Goal: Book appointment/travel/reservation

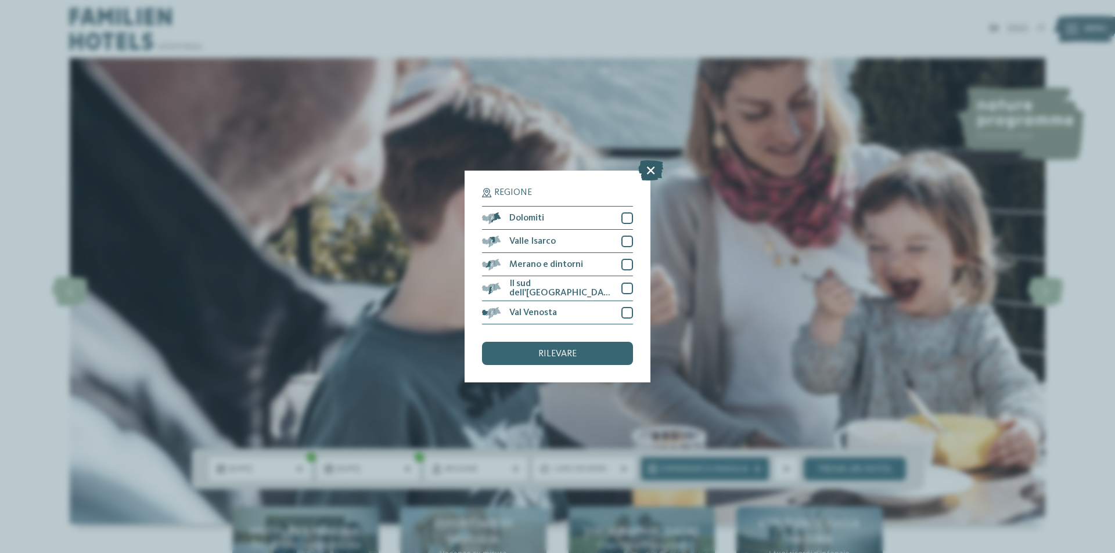
click at [649, 168] on icon at bounding box center [650, 170] width 25 height 20
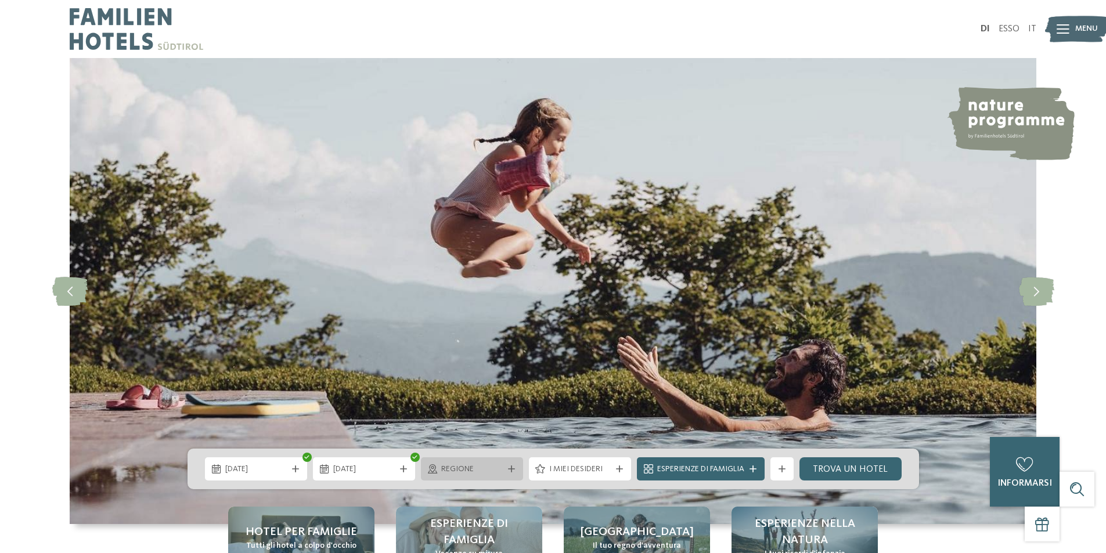
click at [472, 466] on font "regione" at bounding box center [457, 469] width 33 height 8
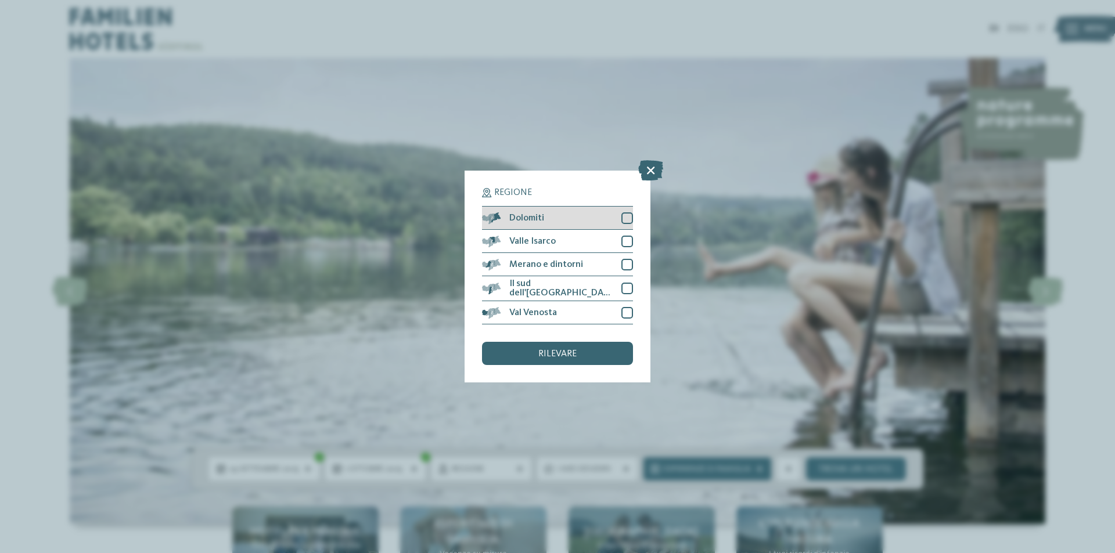
click at [624, 218] on div at bounding box center [627, 219] width 12 height 12
click at [624, 238] on div at bounding box center [627, 242] width 12 height 12
click at [624, 261] on div at bounding box center [627, 265] width 12 height 12
click at [626, 287] on div at bounding box center [627, 289] width 12 height 12
click at [626, 305] on div "Val Venosta" at bounding box center [557, 312] width 151 height 23
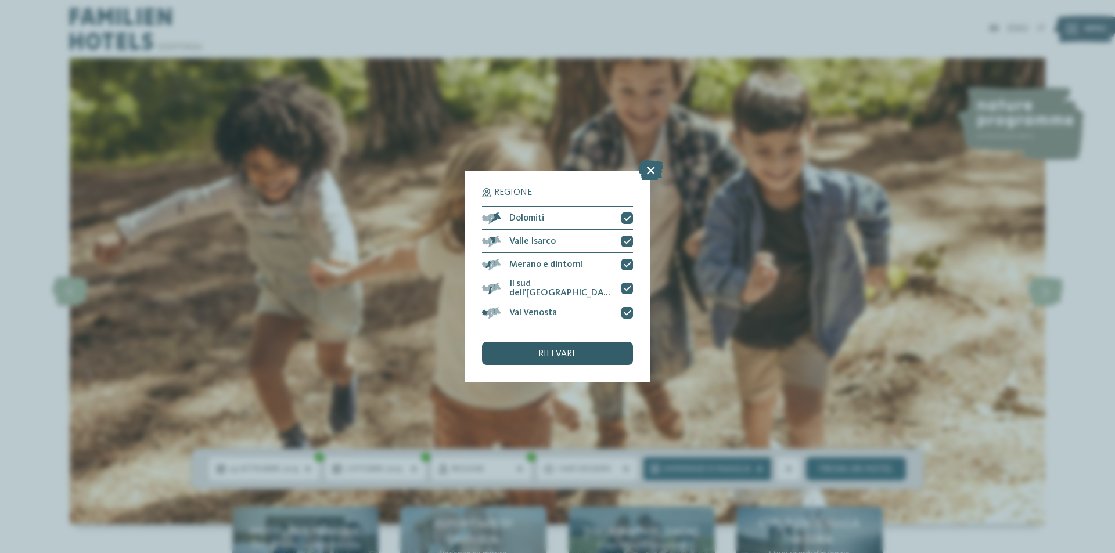
click at [541, 350] on font "rilevare" at bounding box center [557, 354] width 38 height 9
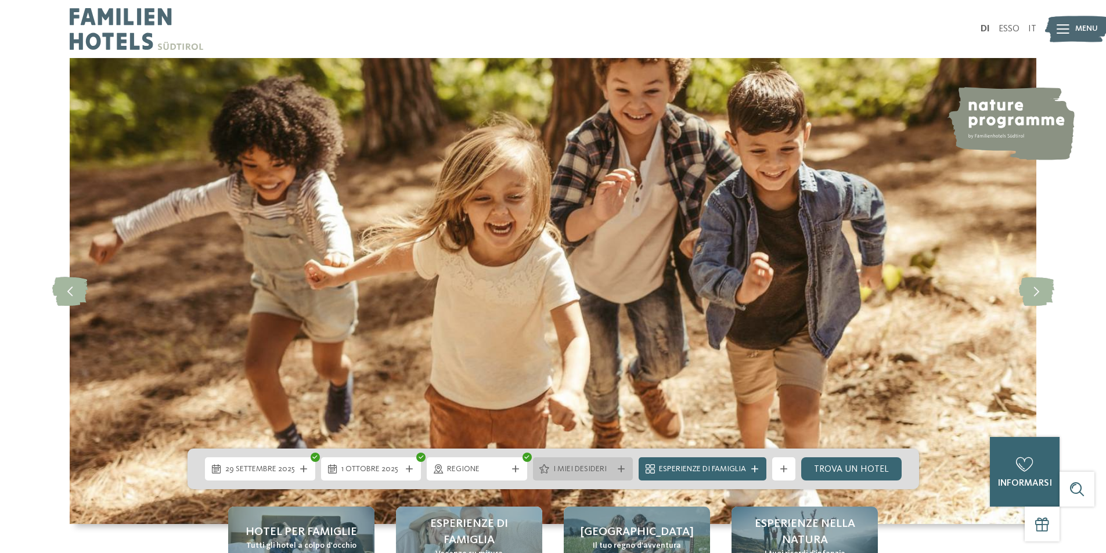
click at [595, 467] on font "I miei desideri" at bounding box center [579, 469] width 53 height 8
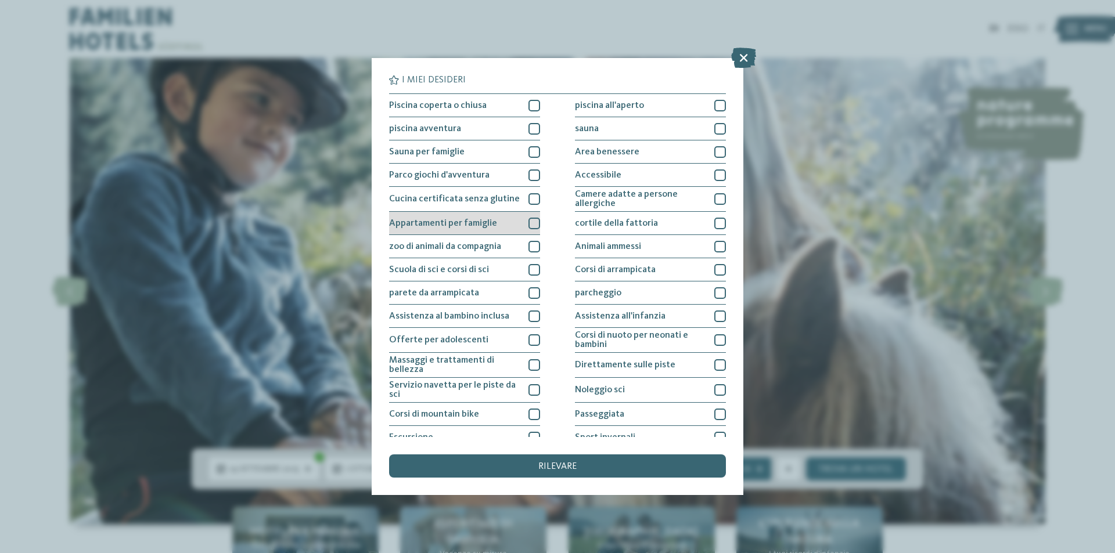
click at [484, 225] on font "Appartamenti per famiglie" at bounding box center [443, 223] width 108 height 9
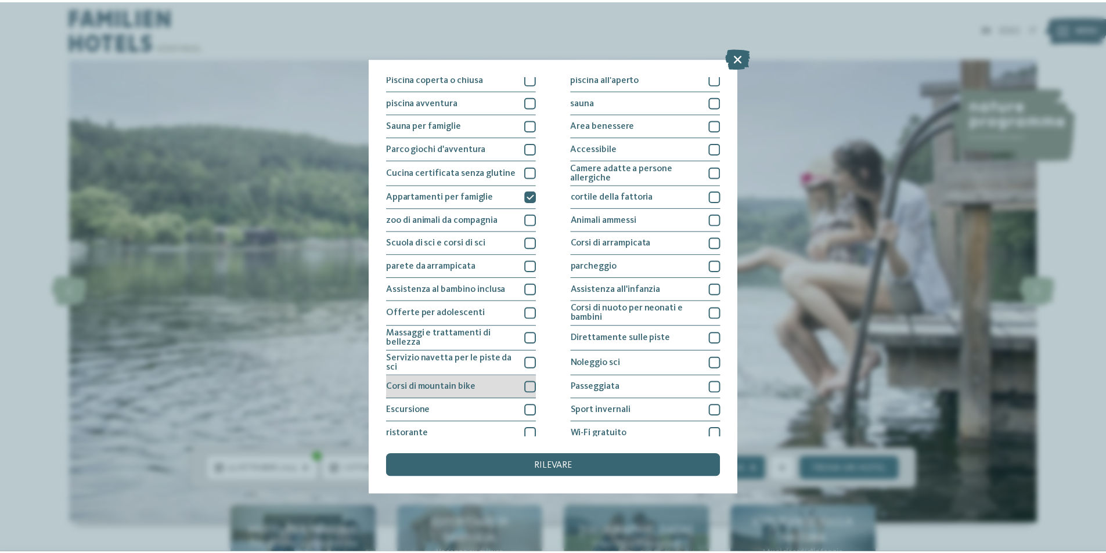
scroll to position [59, 0]
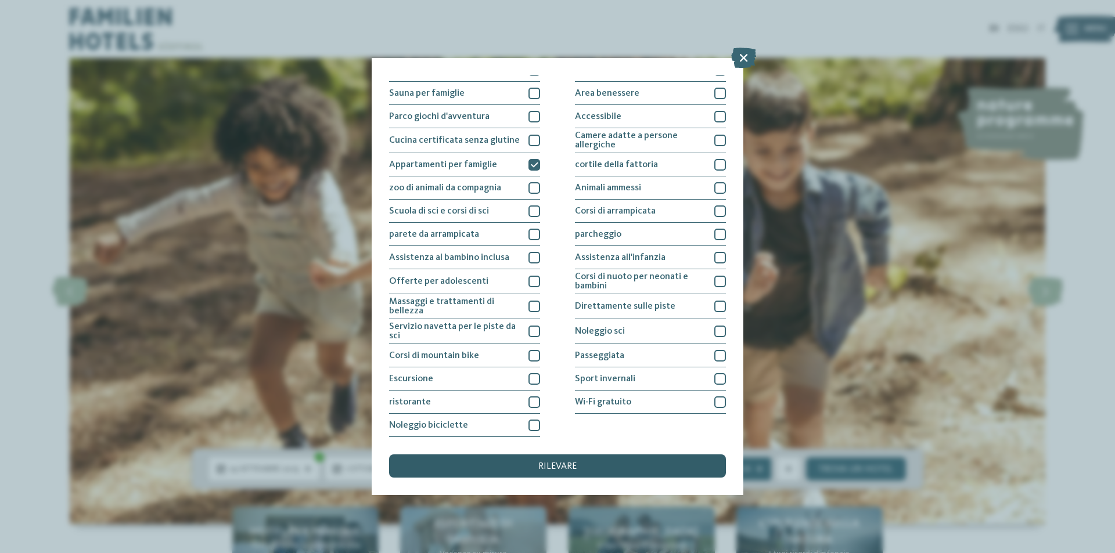
click at [566, 466] on font "rilevare" at bounding box center [557, 466] width 38 height 9
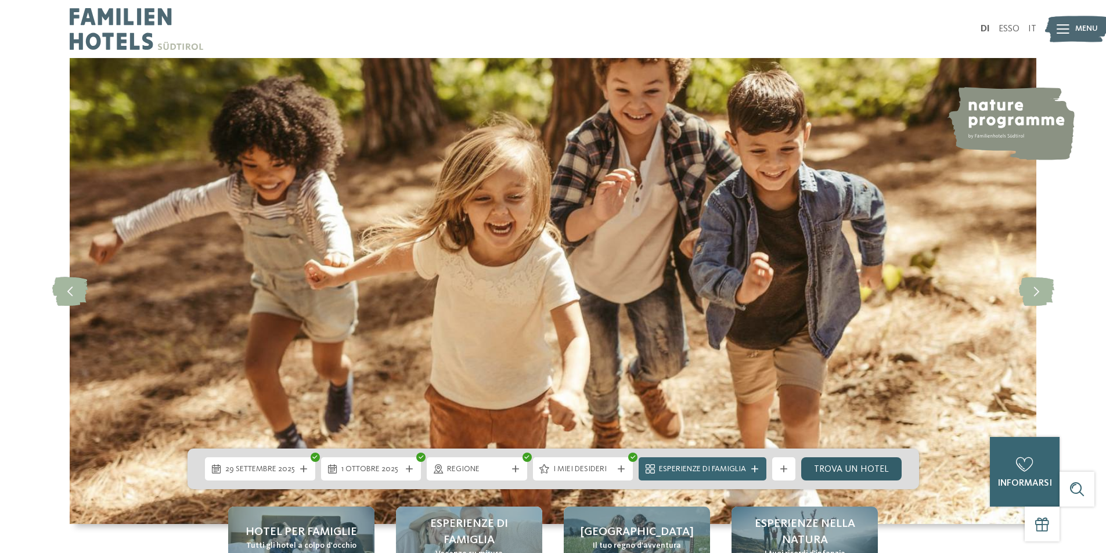
click at [834, 471] on font "Trova un hotel" at bounding box center [851, 469] width 75 height 9
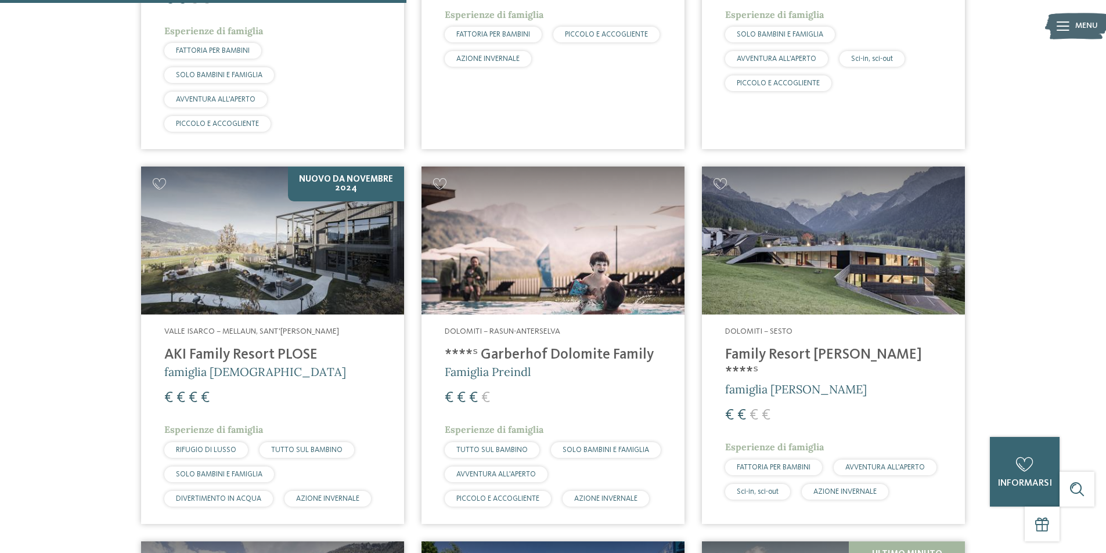
scroll to position [257, 0]
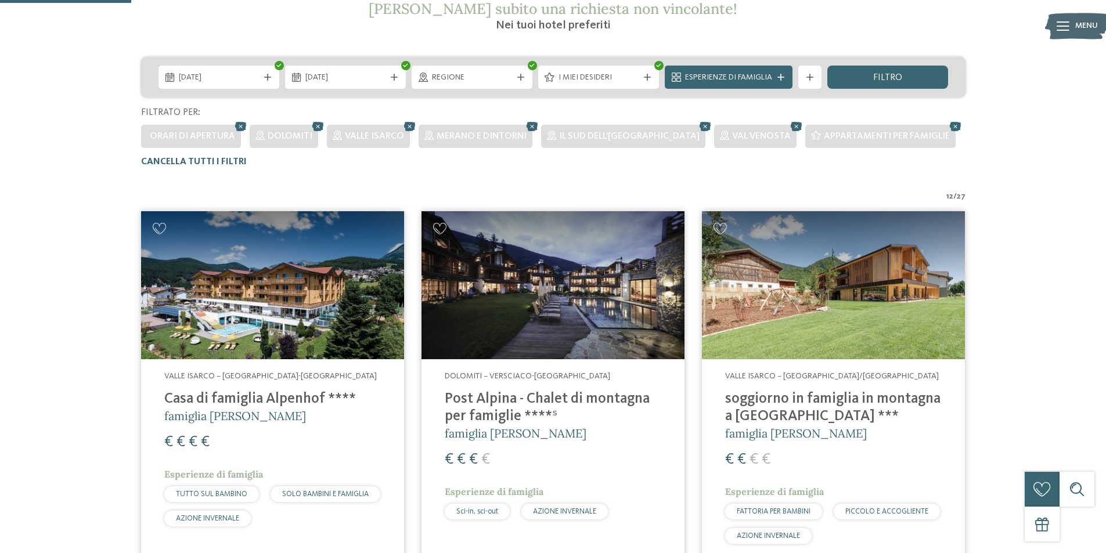
click at [276, 322] on img at bounding box center [272, 285] width 263 height 148
click at [538, 392] on font "Post Alpina - Chalet di montagna per famiglie ****ˢ" at bounding box center [547, 408] width 205 height 32
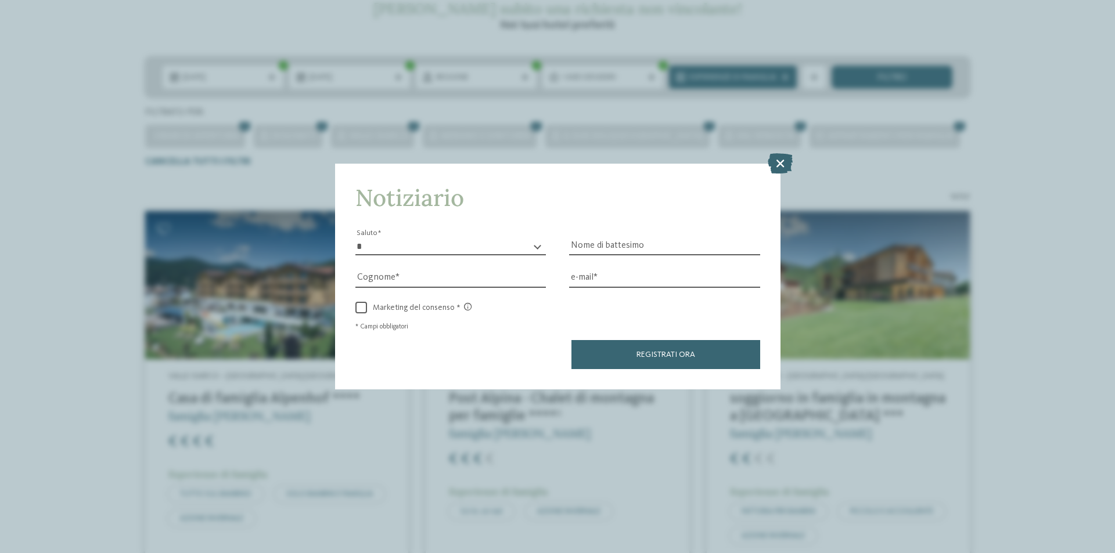
click at [779, 163] on icon at bounding box center [780, 163] width 25 height 20
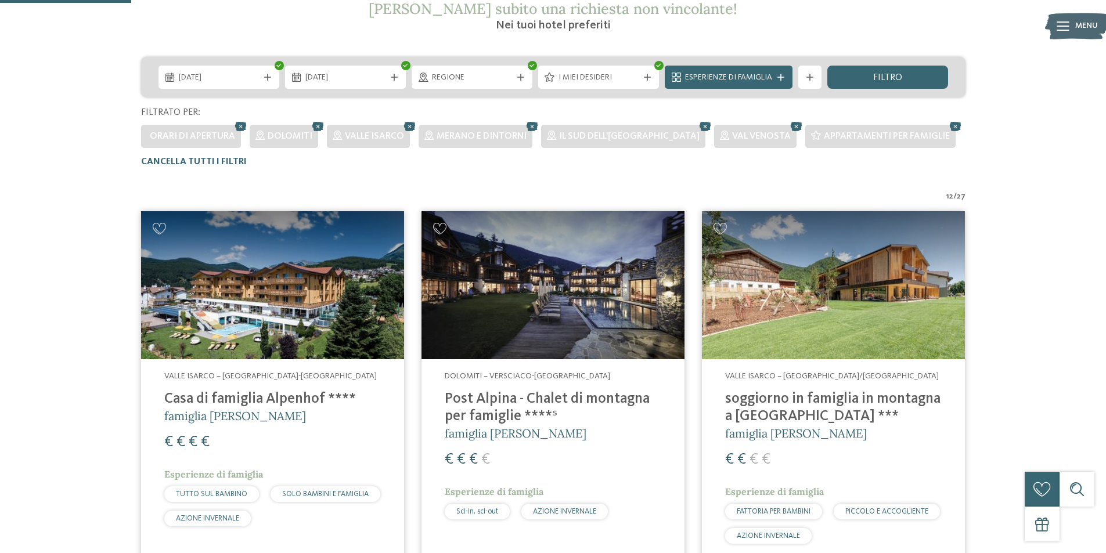
click at [829, 392] on font "soggiorno in famiglia in montagna a [GEOGRAPHIC_DATA] ***" at bounding box center [832, 408] width 215 height 32
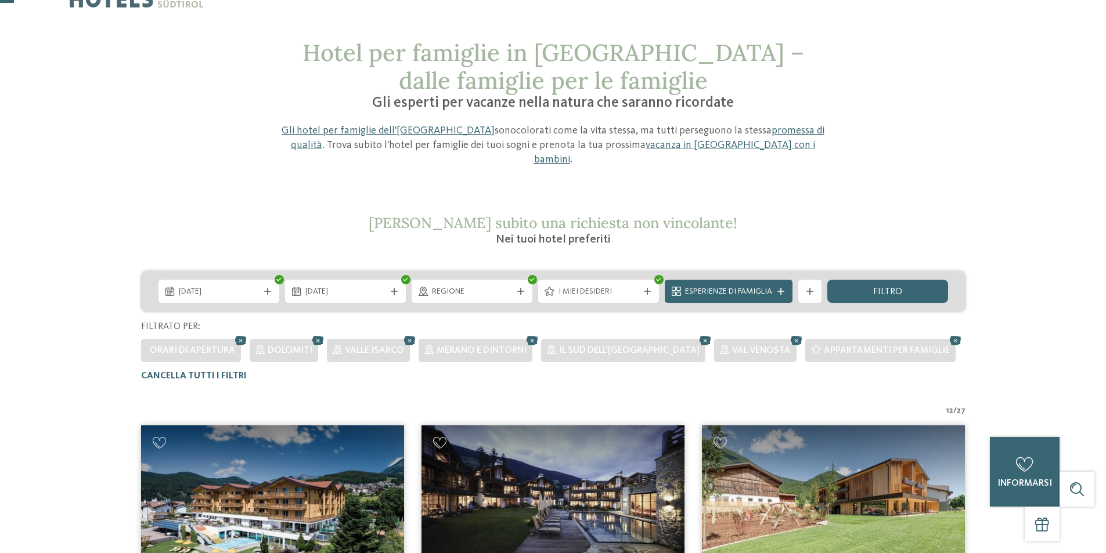
scroll to position [27, 0]
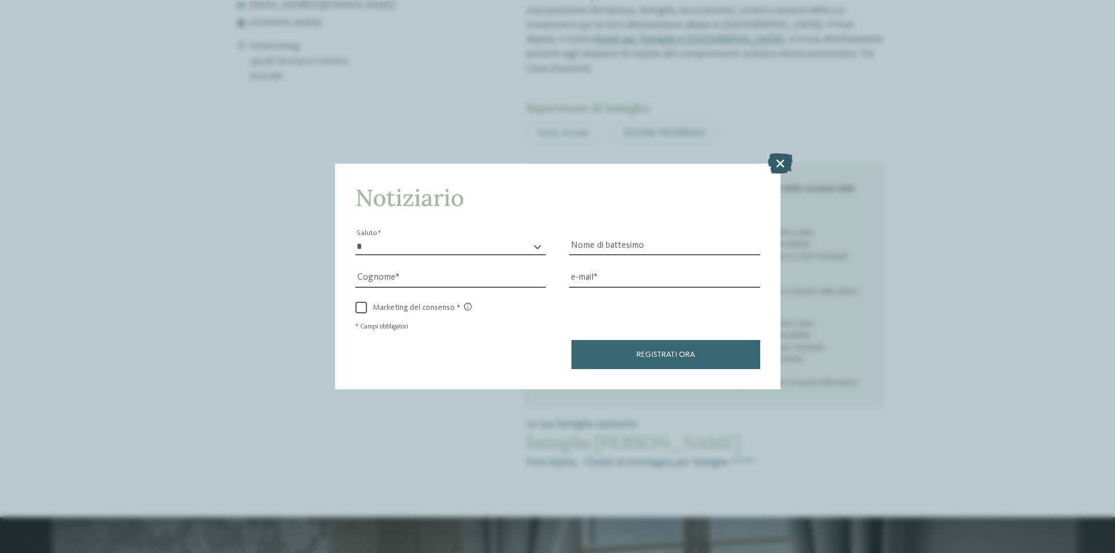
click at [778, 162] on icon at bounding box center [780, 163] width 25 height 20
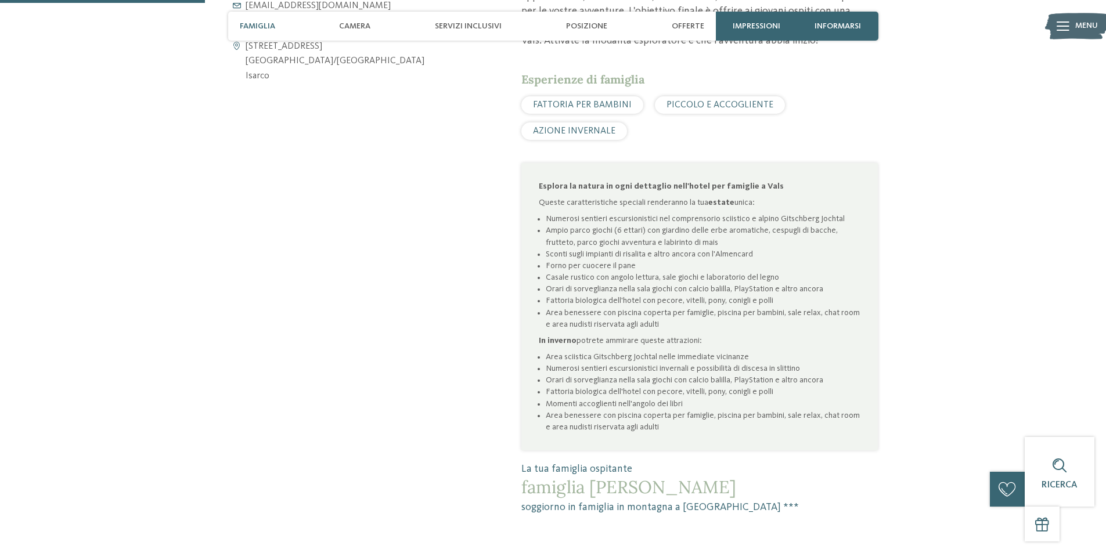
scroll to position [535, 0]
